Goal: Information Seeking & Learning: Learn about a topic

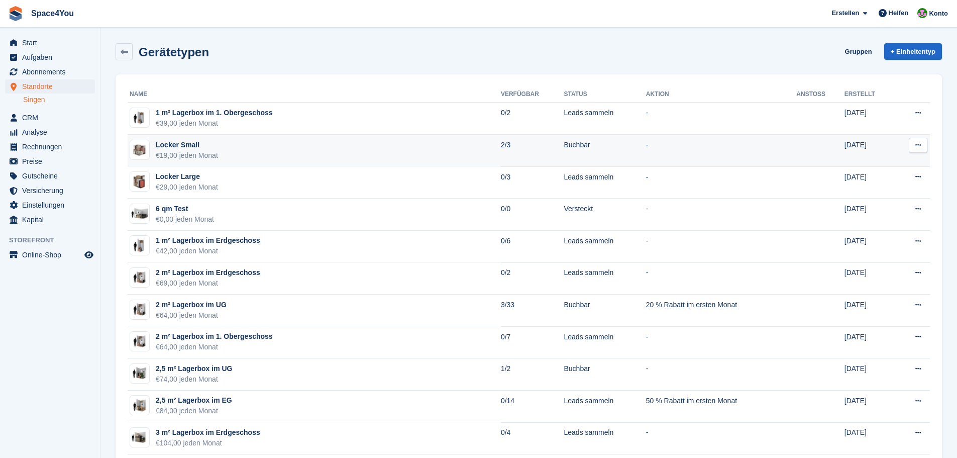
click at [221, 146] on td "Locker Small €19,00 jeden Monat" at bounding box center [314, 151] width 373 height 32
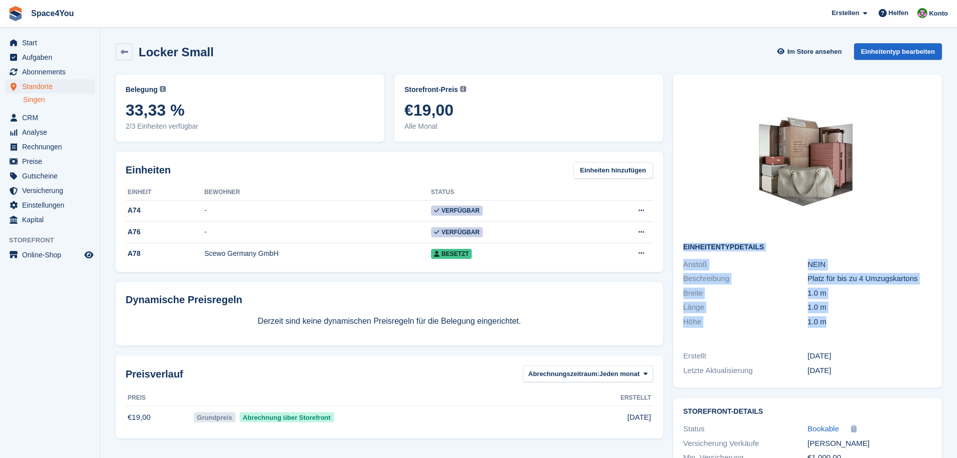
drag, startPoint x: 833, startPoint y: 322, endPoint x: 680, endPoint y: 241, distance: 174.0
click at [680, 241] on div "Einheitentypdetails Anstoß NEIN Beschreibung Platz für bis zu 4 Umzugskartons B…" at bounding box center [808, 206] width 269 height 264
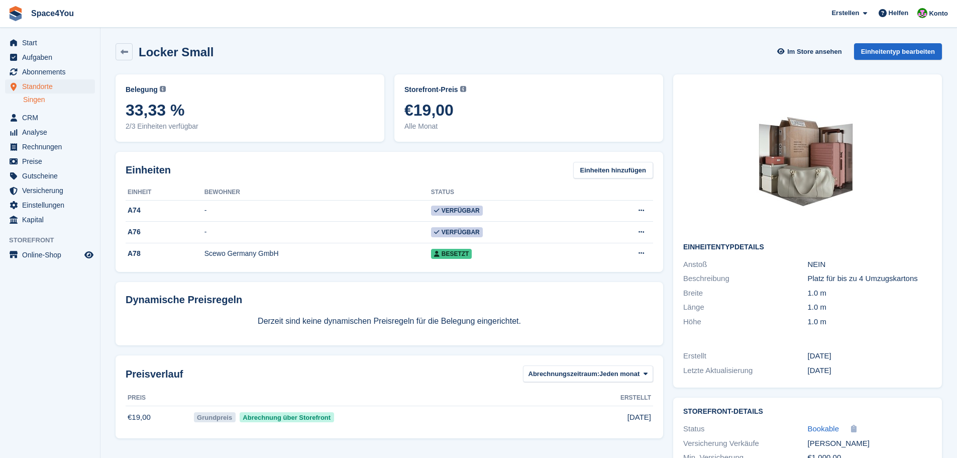
click at [626, 54] on div "Locker Small Im Store ansehen Einheitentyp bearbeiten" at bounding box center [529, 51] width 827 height 17
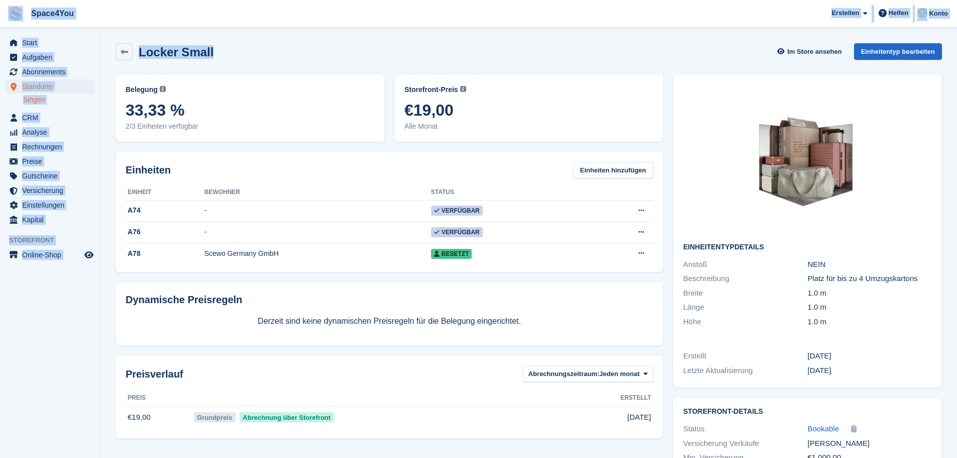
drag, startPoint x: 239, startPoint y: 55, endPoint x: 4, endPoint y: 16, distance: 239.0
click at [4, 16] on div "Space4You Erstellen Abonnement Rechnung Kontakt Deal Rabatt Seite Helfen Chat-S…" at bounding box center [478, 265] width 957 height 531
click at [270, 49] on div "Locker Small Im Store ansehen Einheitentyp bearbeiten" at bounding box center [529, 51] width 827 height 17
drag, startPoint x: 230, startPoint y: 52, endPoint x: 19, endPoint y: 12, distance: 215.0
click at [19, 12] on div "Space4You Erstellen Abonnement Rechnung Kontakt Deal Rabatt Seite Helfen Chat-S…" at bounding box center [478, 265] width 957 height 531
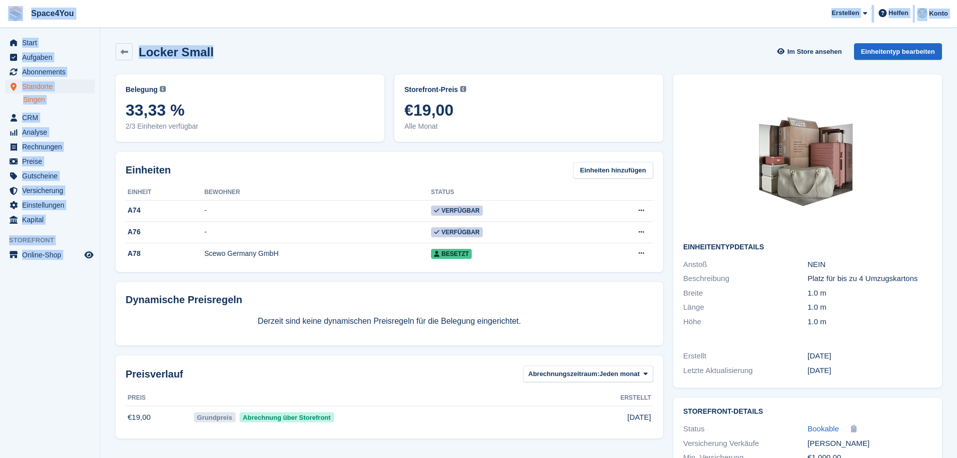
click at [275, 47] on div "Locker Small Im Store ansehen Einheitentyp bearbeiten" at bounding box center [529, 51] width 827 height 17
